Goal: Book appointment/travel/reservation

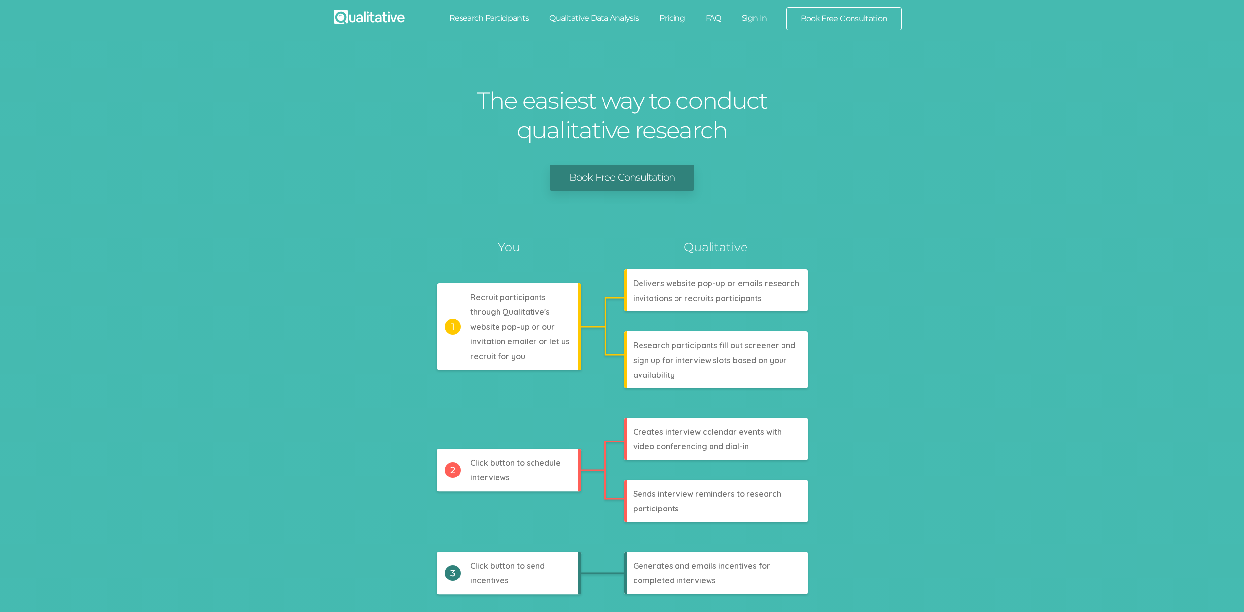
click at [508, 17] on link "Research Participants" at bounding box center [489, 18] width 101 height 22
click at [588, 21] on link "Qualitative Data Analysis" at bounding box center [594, 18] width 110 height 22
click at [665, 13] on link "Pricing" at bounding box center [672, 18] width 46 height 22
click at [702, 18] on link "FAQ" at bounding box center [713, 18] width 36 height 22
drag, startPoint x: 758, startPoint y: 18, endPoint x: 767, endPoint y: 20, distance: 9.1
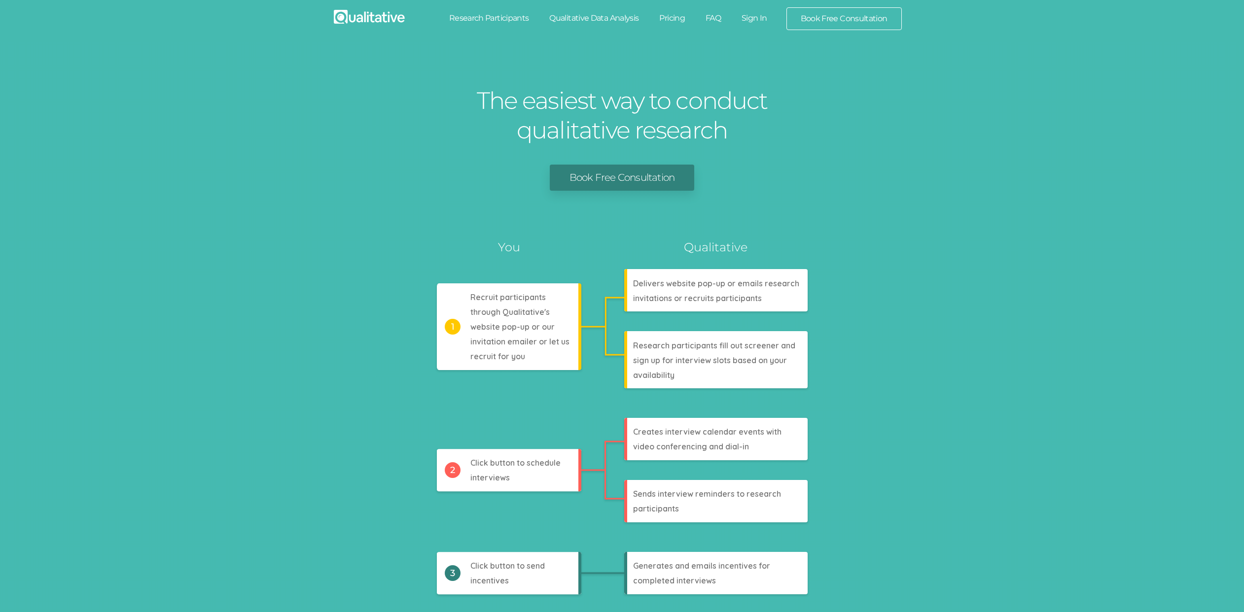
click at [759, 18] on link "Sign In" at bounding box center [754, 18] width 46 height 22
click at [814, 19] on link "Book Free Consultation" at bounding box center [844, 19] width 114 height 22
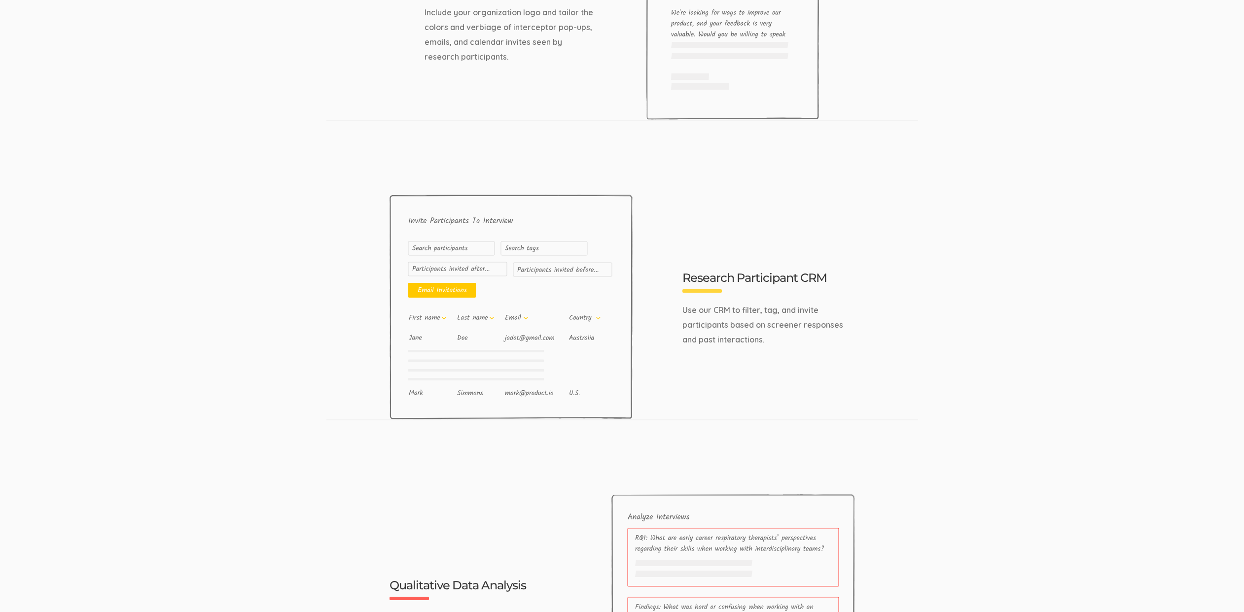
scroll to position [3138, 0]
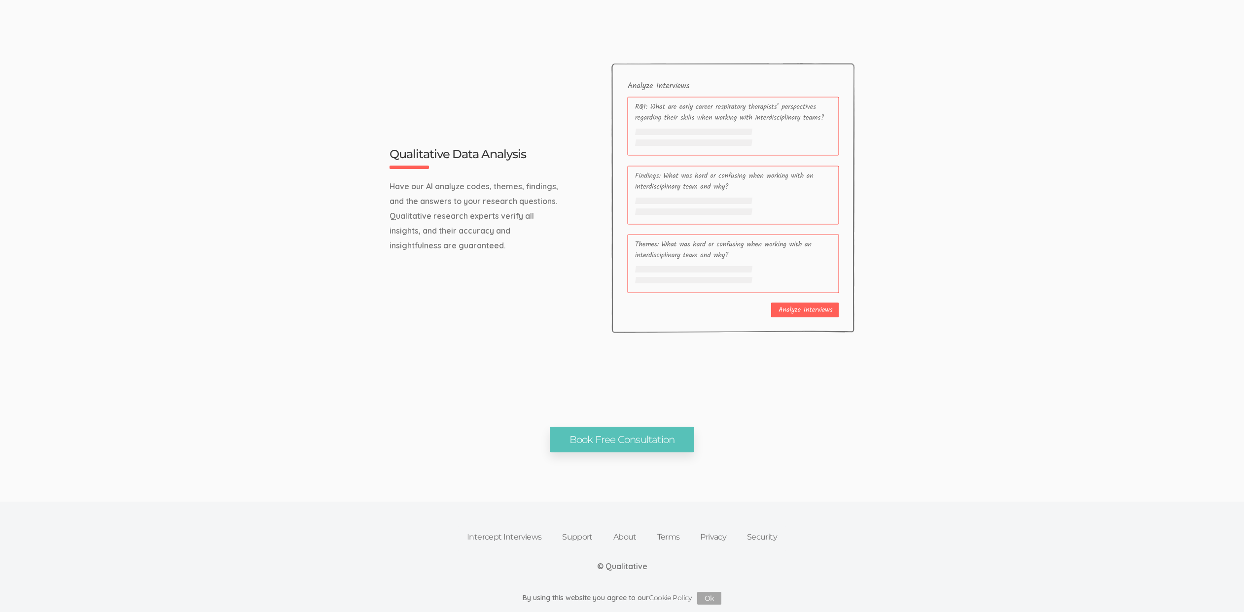
click at [500, 529] on link "Intercept Interviews" at bounding box center [504, 538] width 95 height 22
click at [594, 539] on link "Support" at bounding box center [577, 538] width 51 height 22
click at [625, 533] on link "About" at bounding box center [625, 538] width 44 height 22
click at [657, 532] on link "Terms" at bounding box center [668, 538] width 43 height 22
click at [714, 535] on link "Privacy" at bounding box center [713, 538] width 47 height 22
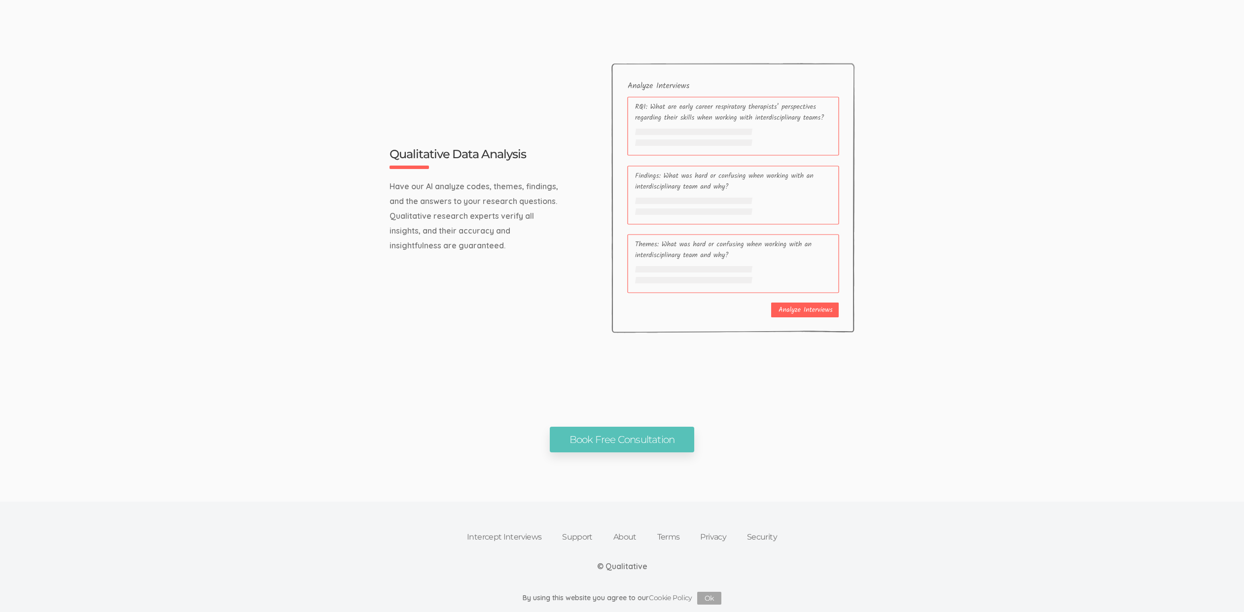
click at [799, 539] on div "Intercept Interviews Support About Terms Privacy Security © Qualitative By usin…" at bounding box center [622, 557] width 1244 height 110
click at [772, 539] on link "Security" at bounding box center [762, 538] width 51 height 22
click at [675, 595] on link "Cookie Policy" at bounding box center [670, 597] width 43 height 9
click at [710, 597] on button "Ok" at bounding box center [709, 598] width 24 height 13
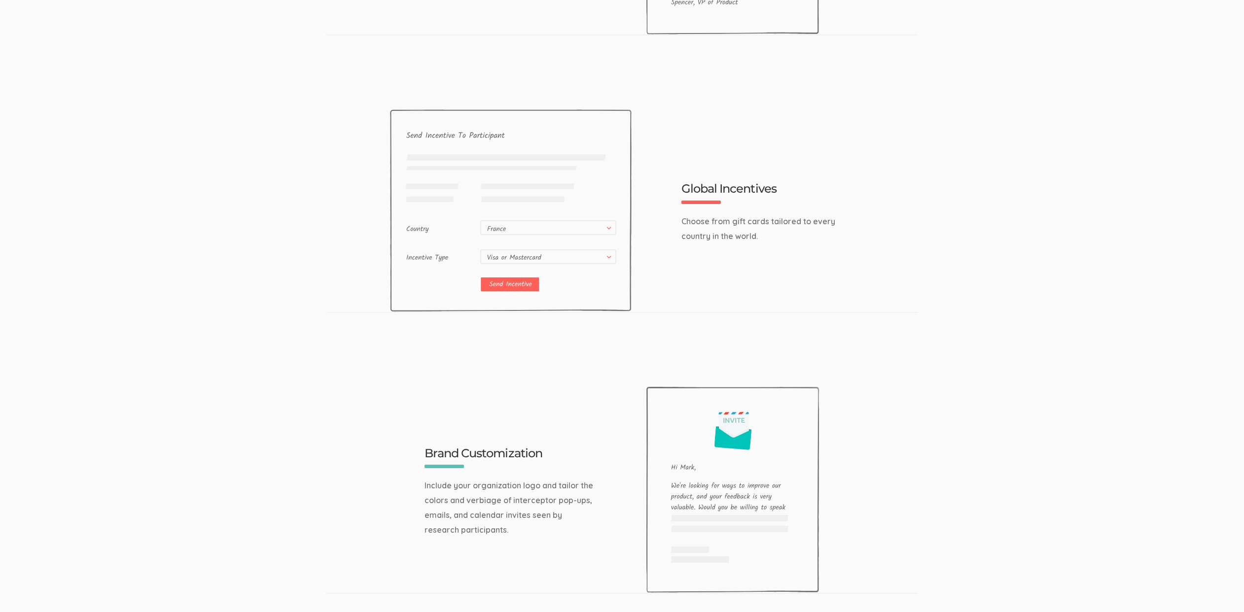
scroll to position [1202, 0]
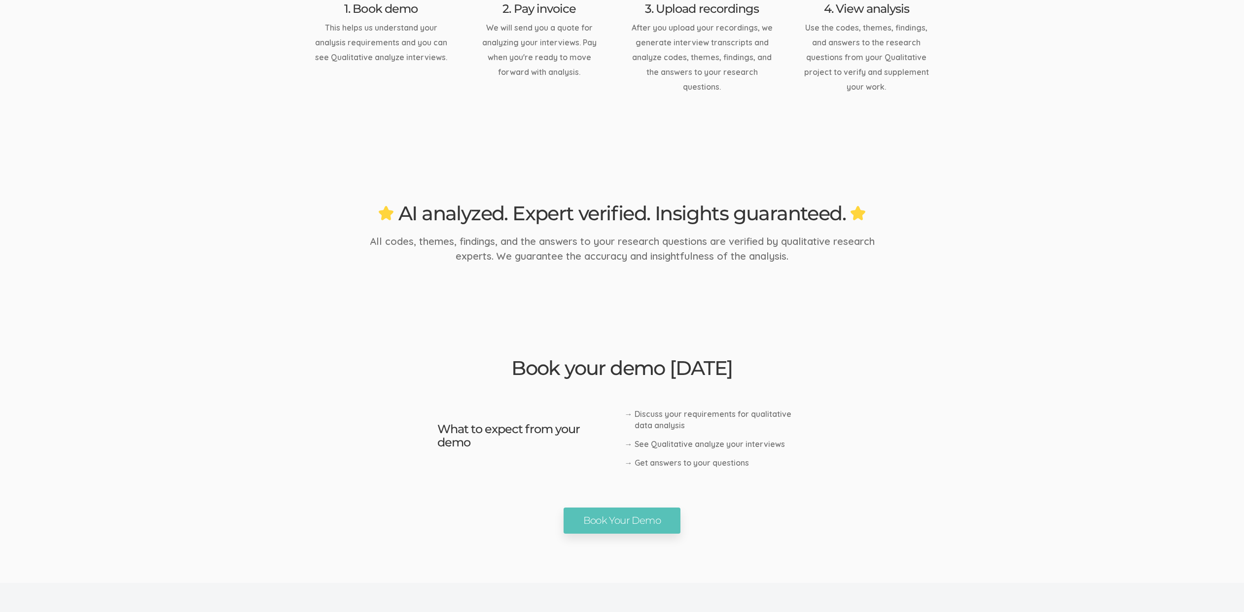
scroll to position [1465, 0]
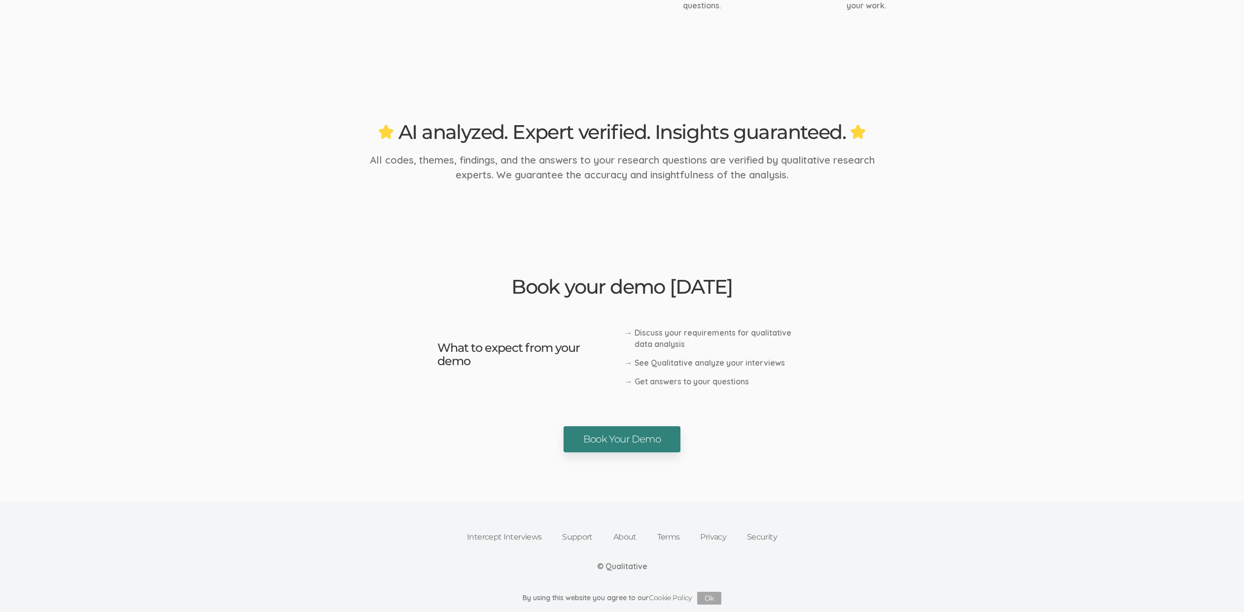
click at [589, 445] on link "Book Your Demo" at bounding box center [622, 440] width 117 height 26
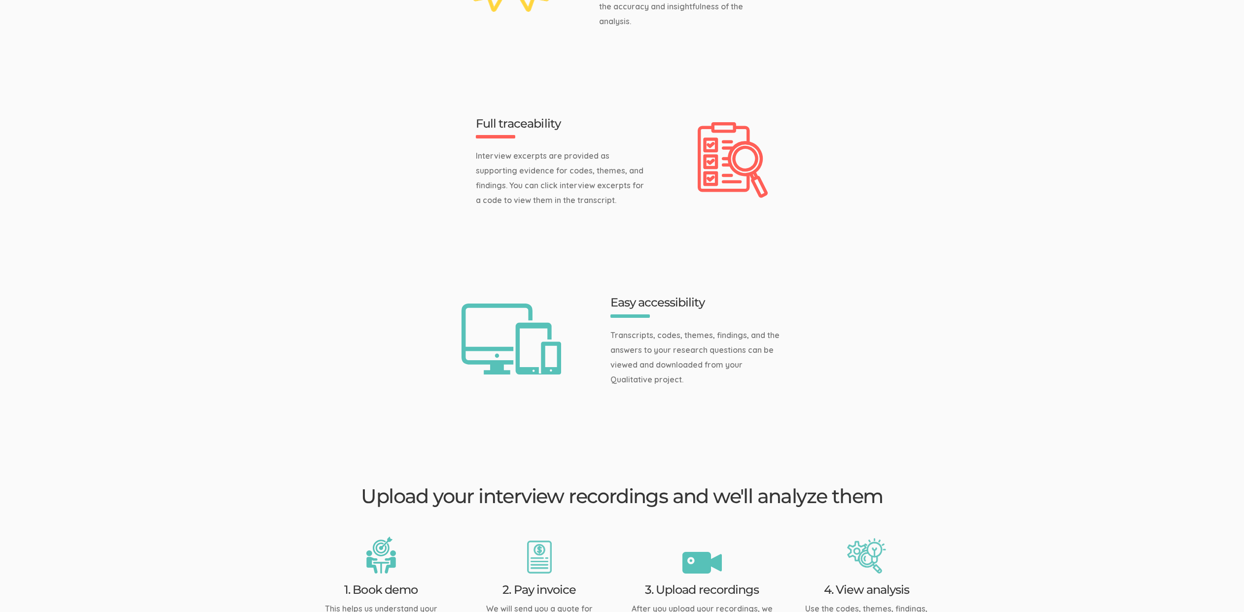
scroll to position [0, 0]
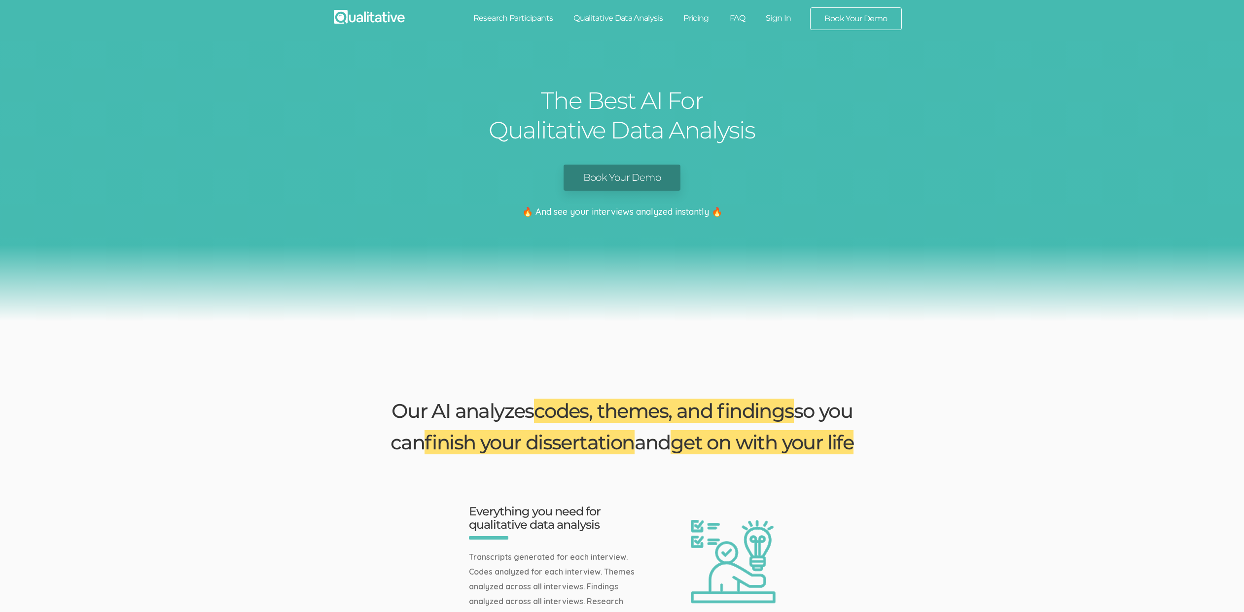
click at [312, 287] on div "The Best AI For Qualitative Data Analysis Book Your Demo 🔥 And see your intervi…" at bounding box center [622, 181] width 1244 height 280
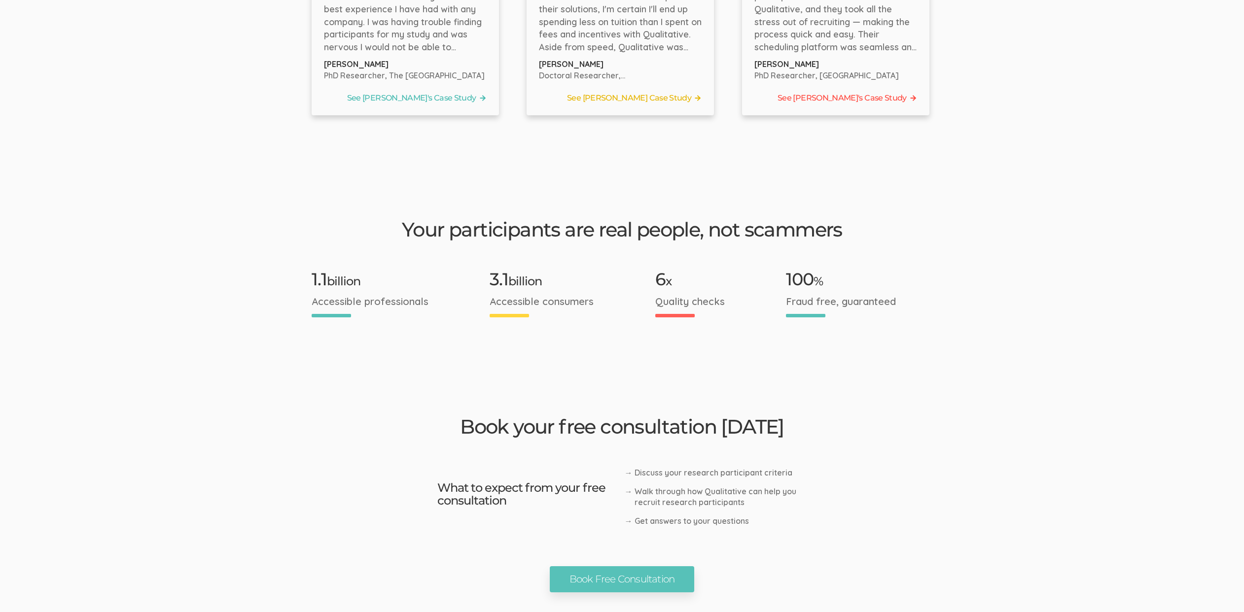
scroll to position [1498, 0]
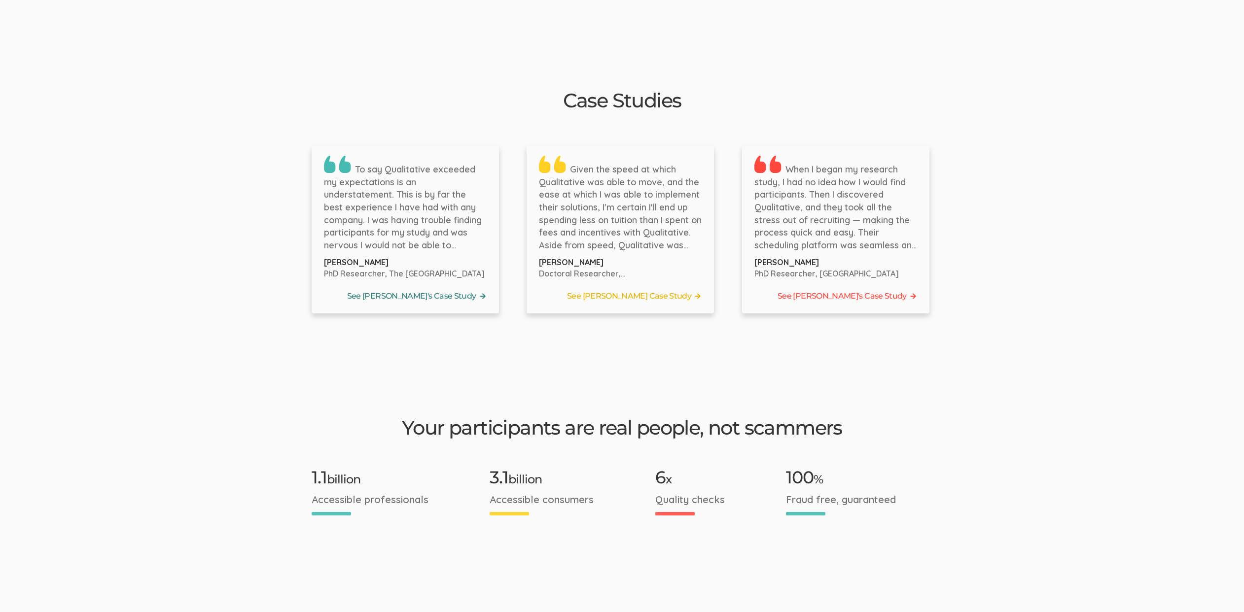
click at [425, 289] on link "See Bernice's Case Study" at bounding box center [405, 296] width 163 height 15
click at [625, 289] on link "See Tyler's Case Study" at bounding box center [620, 296] width 163 height 15
click at [861, 289] on link "See Jennifer's Case Study" at bounding box center [835, 296] width 163 height 15
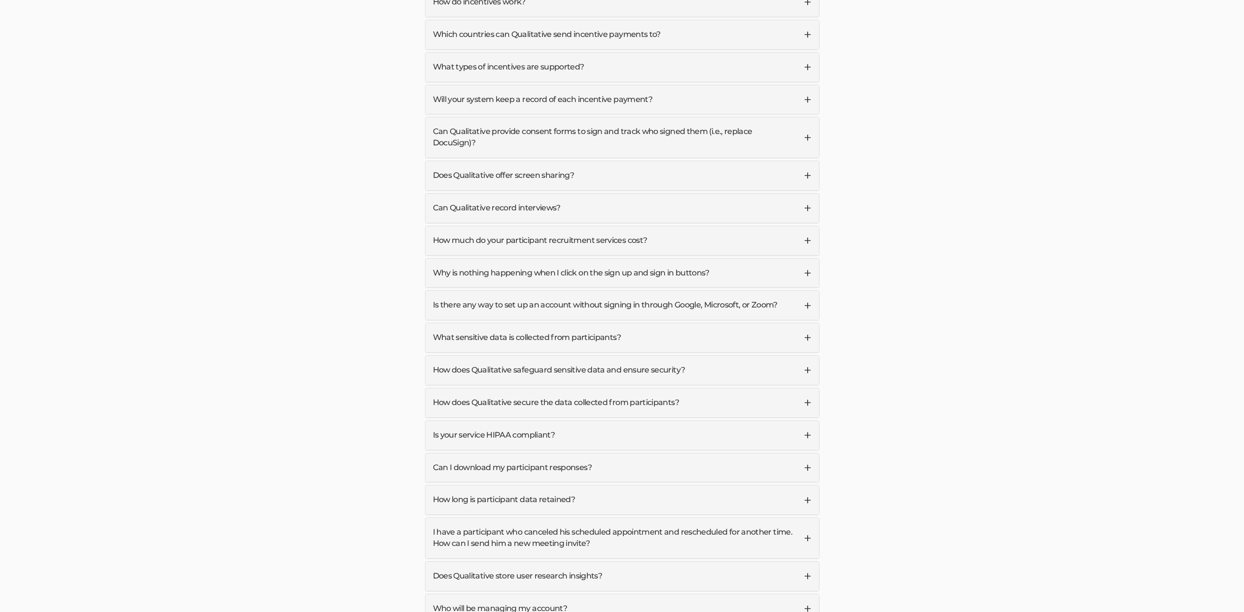
scroll to position [3001, 0]
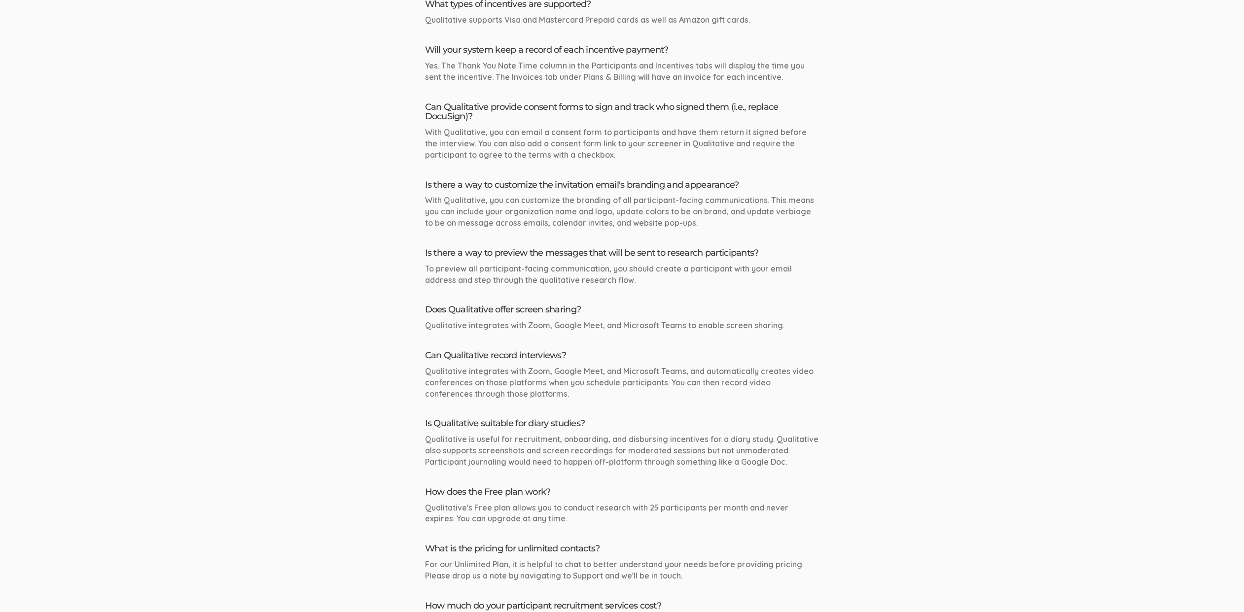
scroll to position [855, 0]
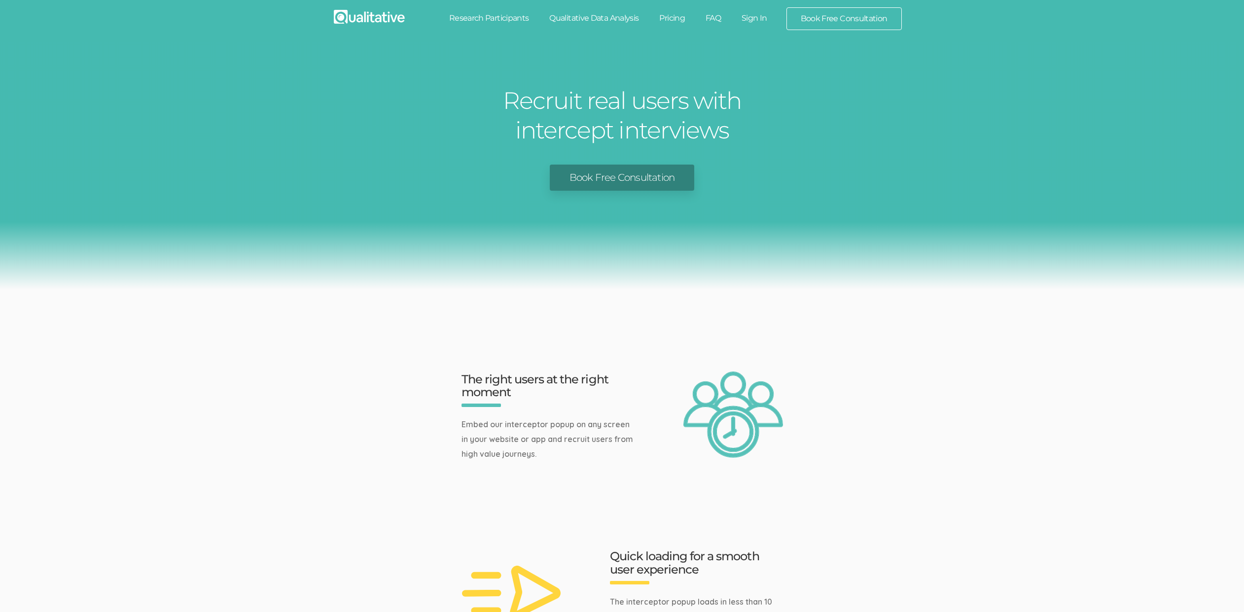
click at [604, 183] on link "Book Free Consultation" at bounding box center [622, 178] width 144 height 26
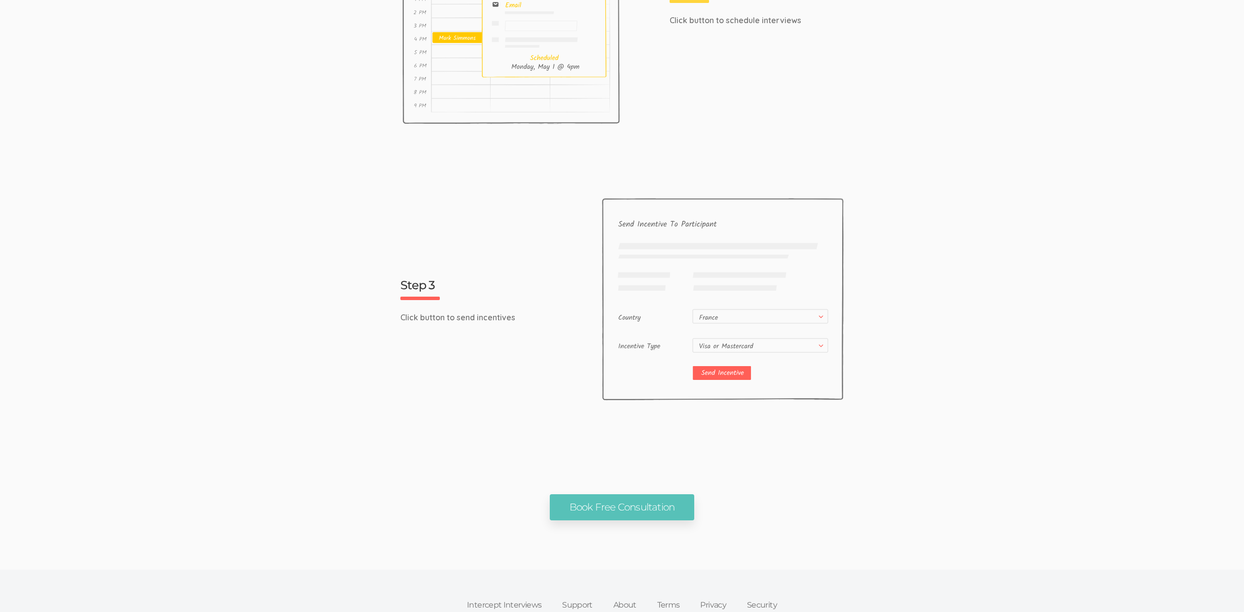
scroll to position [1632, 0]
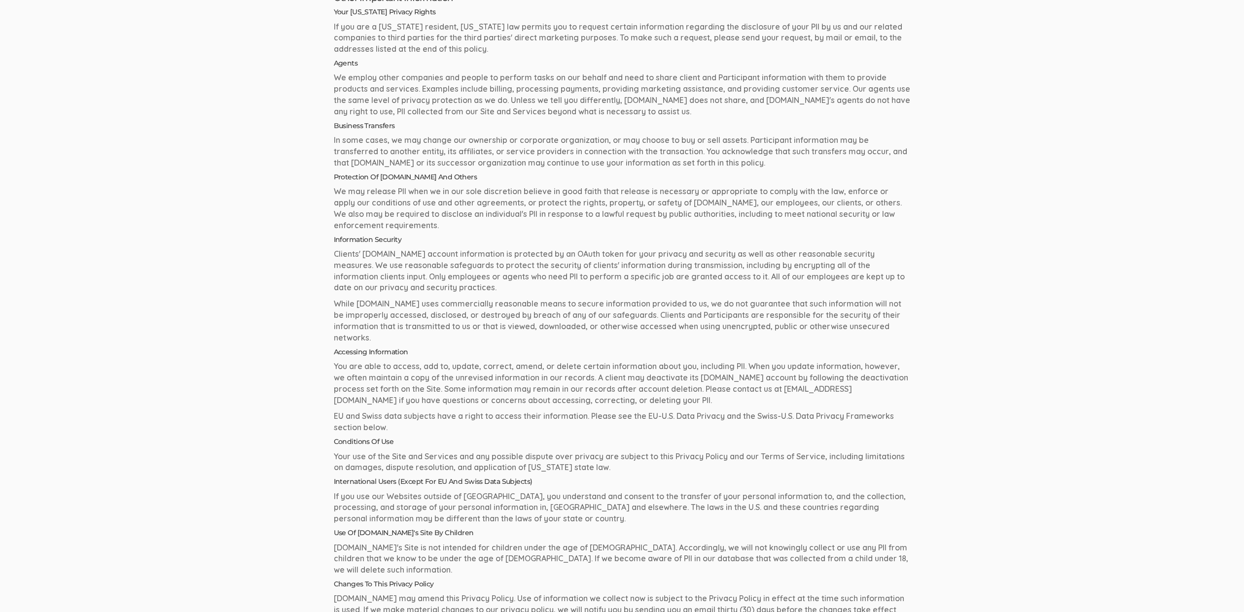
scroll to position [283, 0]
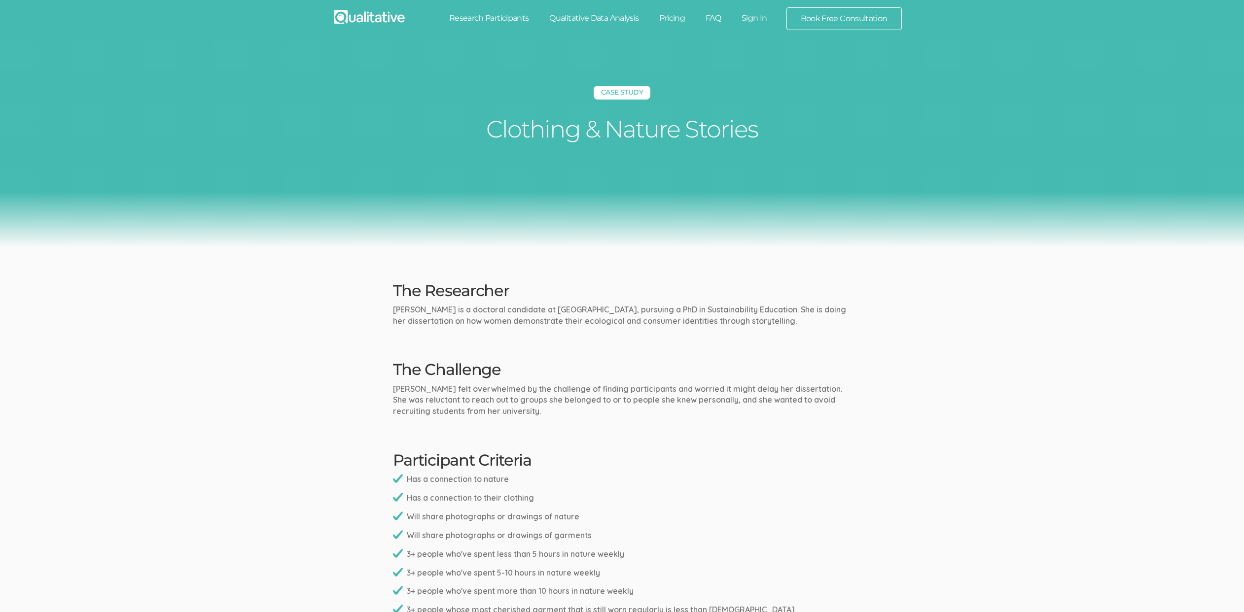
click at [493, 26] on link "Research Participants" at bounding box center [489, 18] width 101 height 22
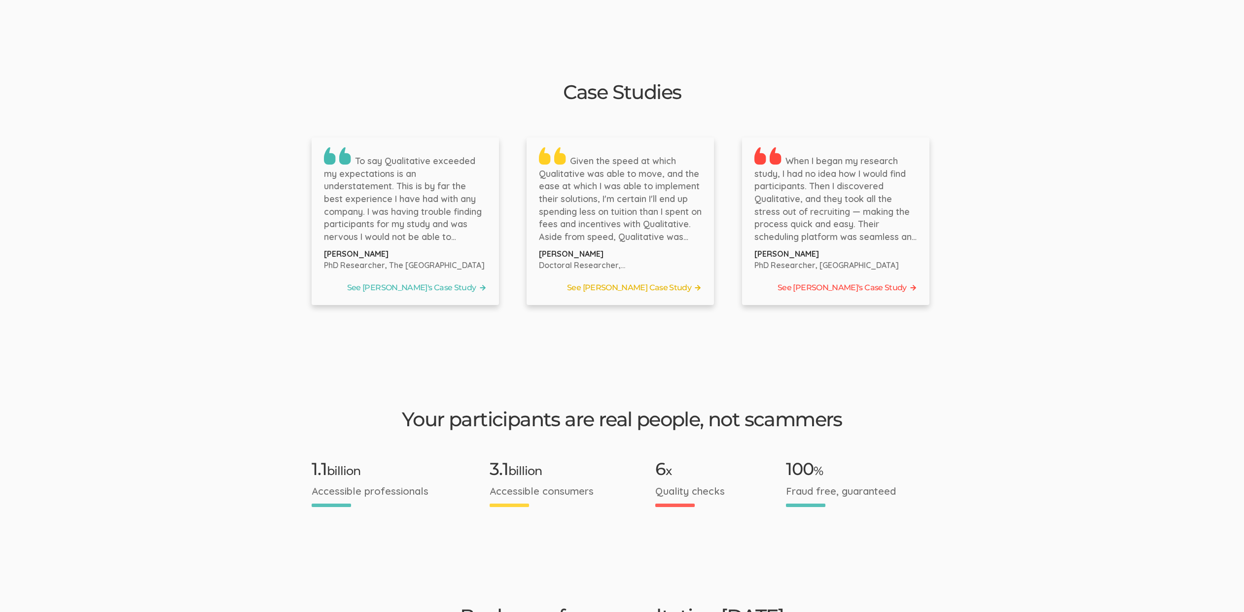
scroll to position [1508, 0]
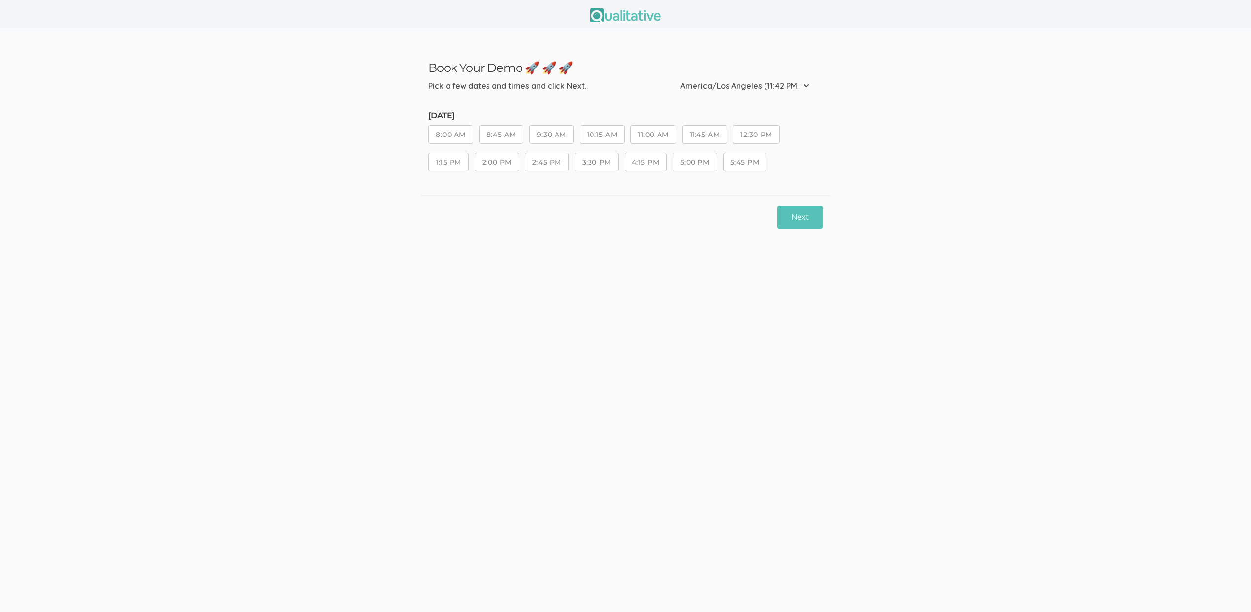
click at [658, 168] on button "4:15 PM" at bounding box center [646, 162] width 42 height 19
click at [815, 219] on button "Next" at bounding box center [800, 217] width 45 height 23
click at [612, 334] on button "3:30 PM" at bounding box center [597, 329] width 44 height 19
click at [777, 473] on div "Next" at bounding box center [625, 468] width 409 height 44
drag, startPoint x: 806, startPoint y: 467, endPoint x: 812, endPoint y: 468, distance: 5.5
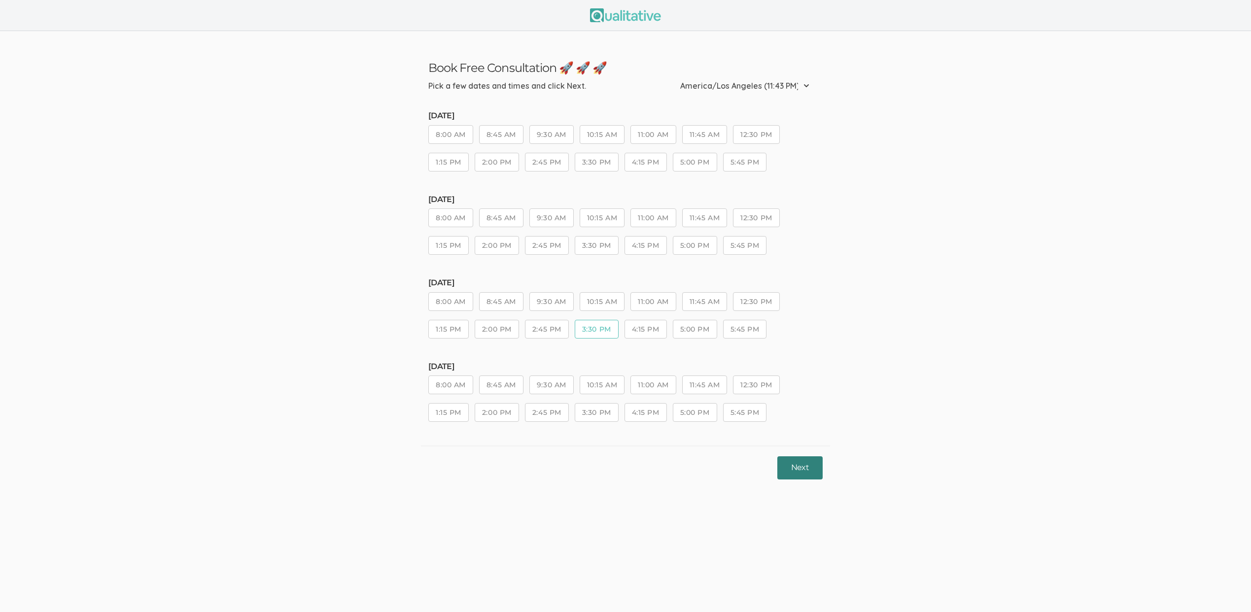
click at [807, 468] on button "Next" at bounding box center [800, 468] width 45 height 23
